Goal: Task Accomplishment & Management: Complete application form

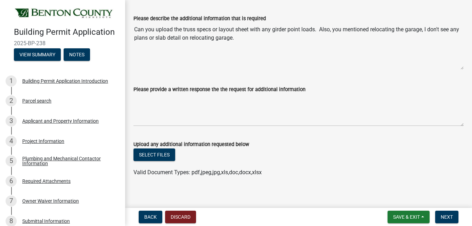
scroll to position [53, 0]
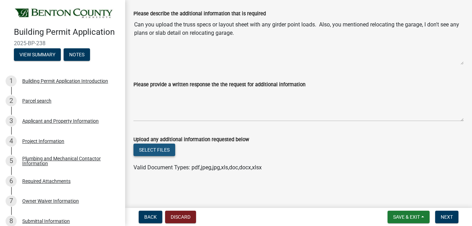
click at [162, 154] on button "Select files" at bounding box center [154, 150] width 42 height 13
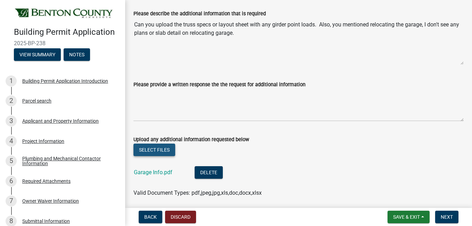
click at [158, 148] on button "Select files" at bounding box center [154, 150] width 42 height 13
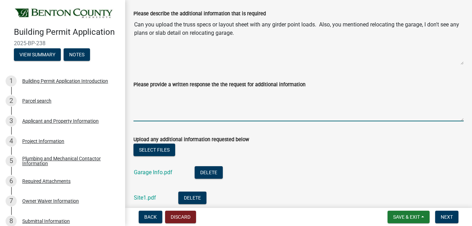
click at [169, 95] on textarea "Please provide a written response the the request for additional information" at bounding box center [298, 105] width 330 height 33
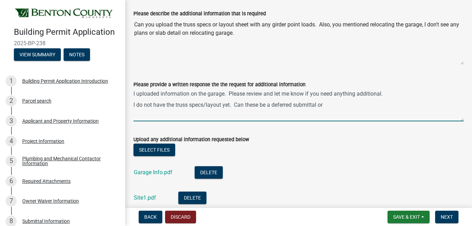
click at [326, 104] on textarea "I uploaded information on the garage. Please review and let me know if you need…" at bounding box center [298, 105] width 330 height 33
click at [354, 113] on textarea "I uploaded information on the garage. Please review and let me know if you need…" at bounding box center [298, 105] width 330 height 33
click at [240, 118] on textarea "I uploaded information on the garage. Please review and let me know if you need…" at bounding box center [298, 105] width 330 height 33
click at [412, 105] on textarea "I uploaded information on the garage. Please review and let me know if you need…" at bounding box center [298, 105] width 330 height 33
click at [196, 110] on textarea "I uploaded information on the garage. Please review and let me know if you need…" at bounding box center [298, 105] width 330 height 33
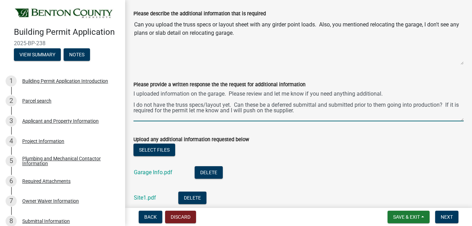
click at [312, 112] on textarea "I uploaded information on the garage. Please review and let me know if you need…" at bounding box center [298, 105] width 330 height 33
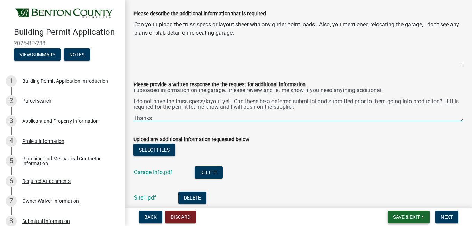
type textarea "I uploaded information on the garage. Please review and let me know if you need…"
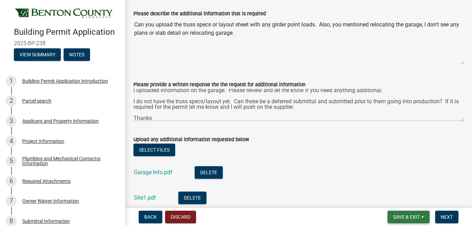
click at [417, 217] on span "Save & Exit" at bounding box center [406, 217] width 27 height 6
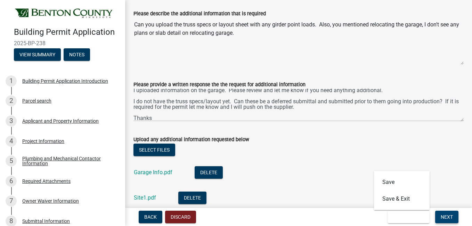
click at [443, 216] on span "Next" at bounding box center [447, 217] width 12 height 6
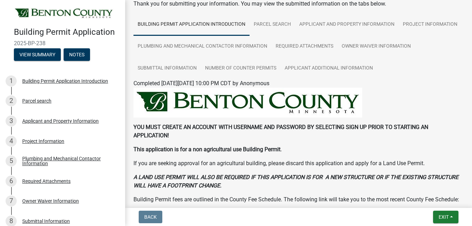
scroll to position [29, 0]
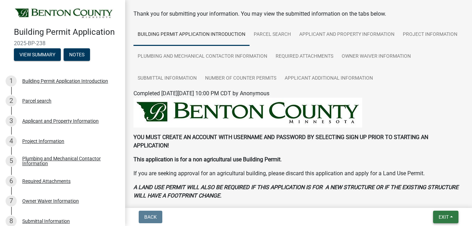
click at [447, 218] on span "Exit" at bounding box center [443, 217] width 10 height 6
drag, startPoint x: 447, startPoint y: 218, endPoint x: 425, endPoint y: 182, distance: 41.7
click at [433, 211] on div "Exit Save Save & Exit" at bounding box center [445, 217] width 25 height 13
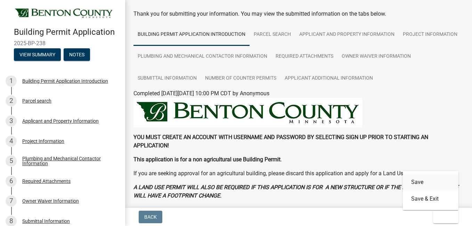
click at [425, 182] on button "Save" at bounding box center [431, 182] width 56 height 17
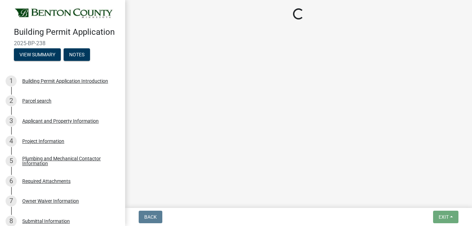
scroll to position [0, 0]
